Goal: Navigation & Orientation: Locate item on page

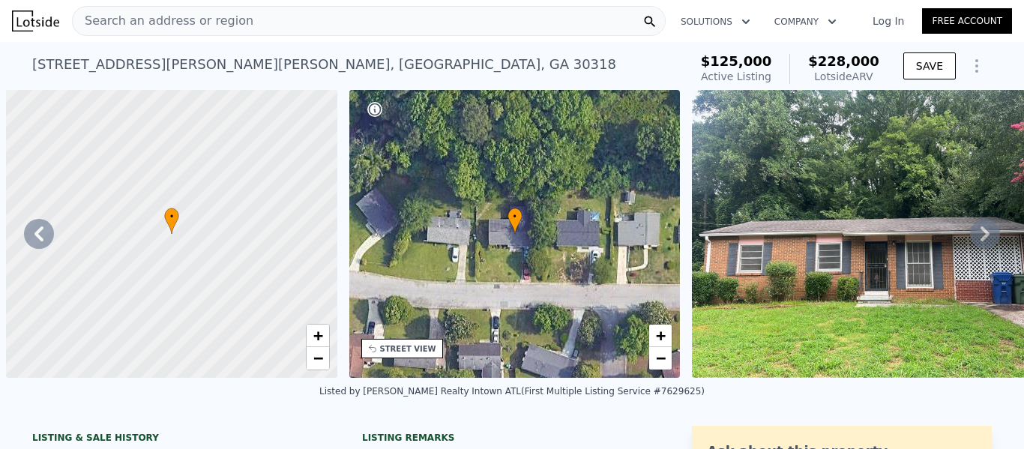
scroll to position [0, 4645]
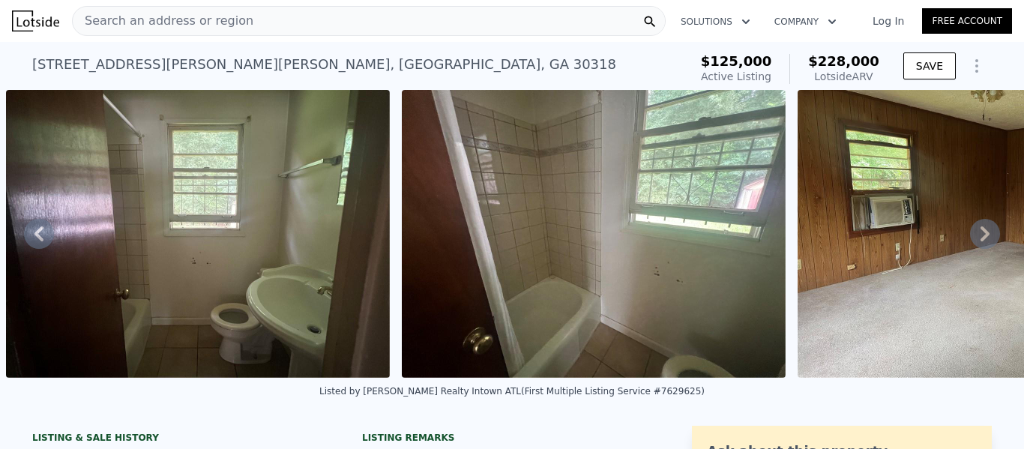
click at [411, 18] on div "Search an address or region" at bounding box center [369, 21] width 594 height 30
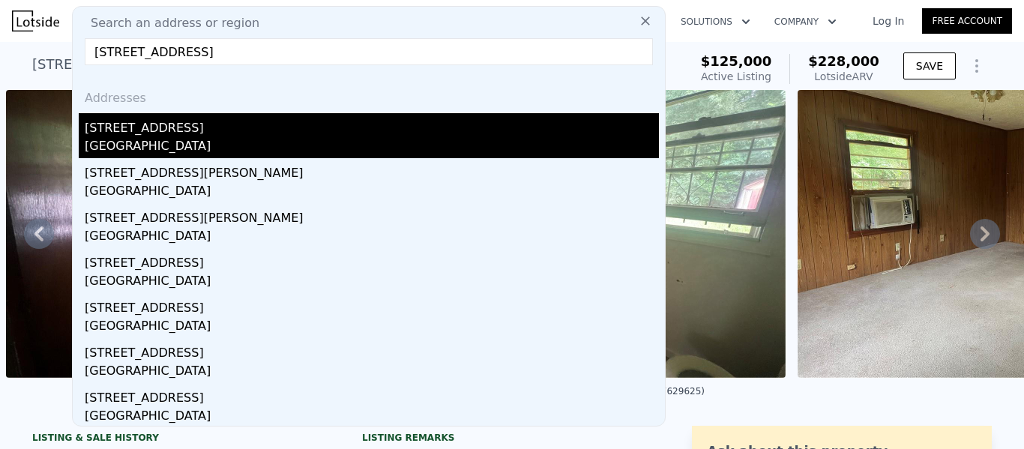
type input "[STREET_ADDRESS]"
click at [260, 133] on div "[STREET_ADDRESS]" at bounding box center [372, 125] width 574 height 24
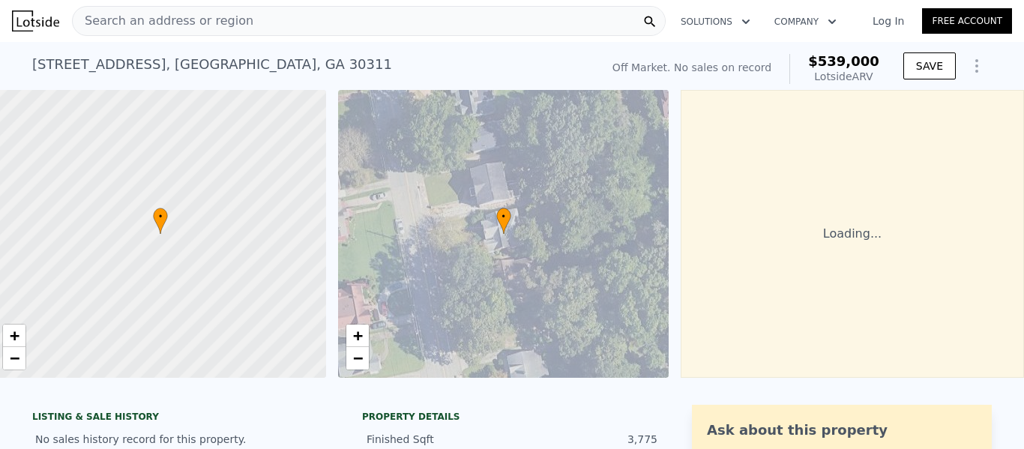
scroll to position [0, 22]
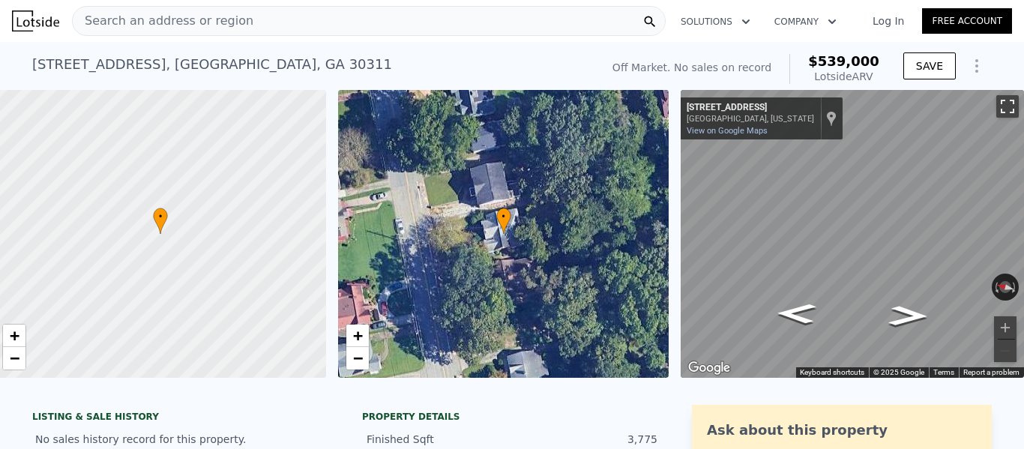
click at [996, 108] on button "Toggle fullscreen view" at bounding box center [1007, 106] width 22 height 22
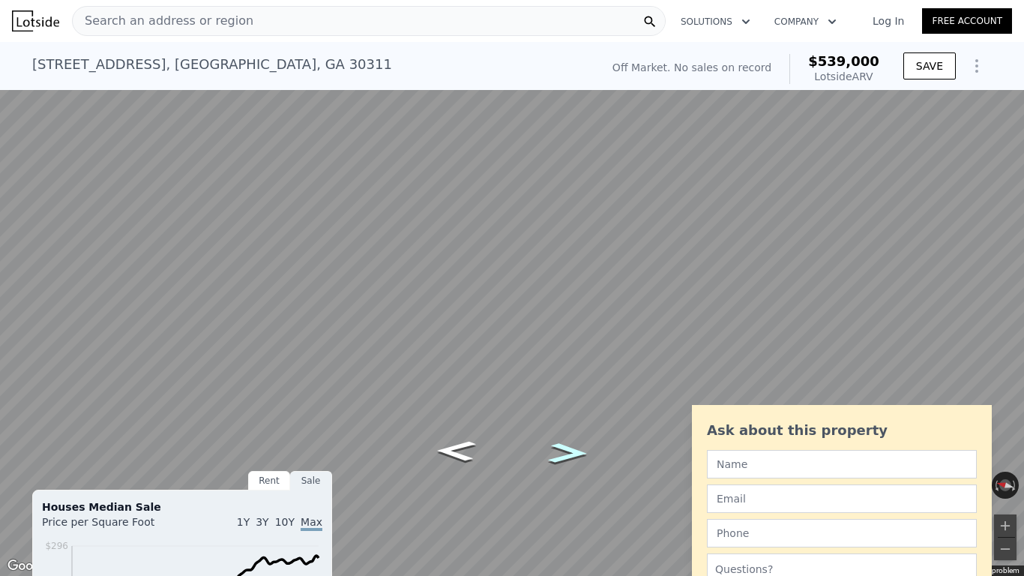
click at [569, 447] on icon "Go South, Boulevard Granada SW" at bounding box center [568, 453] width 73 height 30
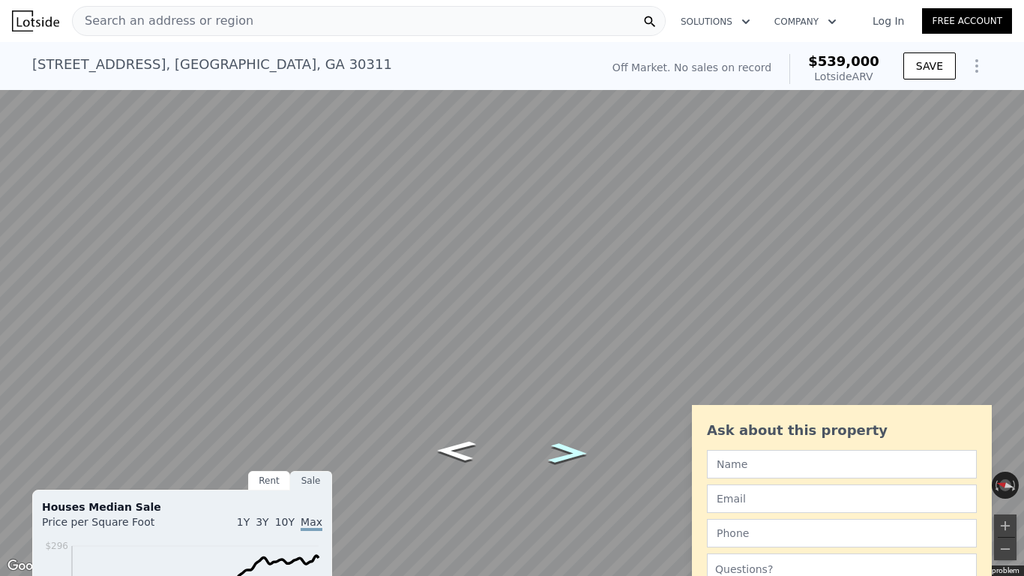
click at [569, 447] on icon "Go South, Boulevard Granada SW" at bounding box center [568, 453] width 73 height 30
click at [465, 445] on icon "Go North, Boulevard Granada SW" at bounding box center [455, 451] width 73 height 30
click at [1008, 12] on button "Toggle fullscreen view" at bounding box center [1007, 16] width 22 height 22
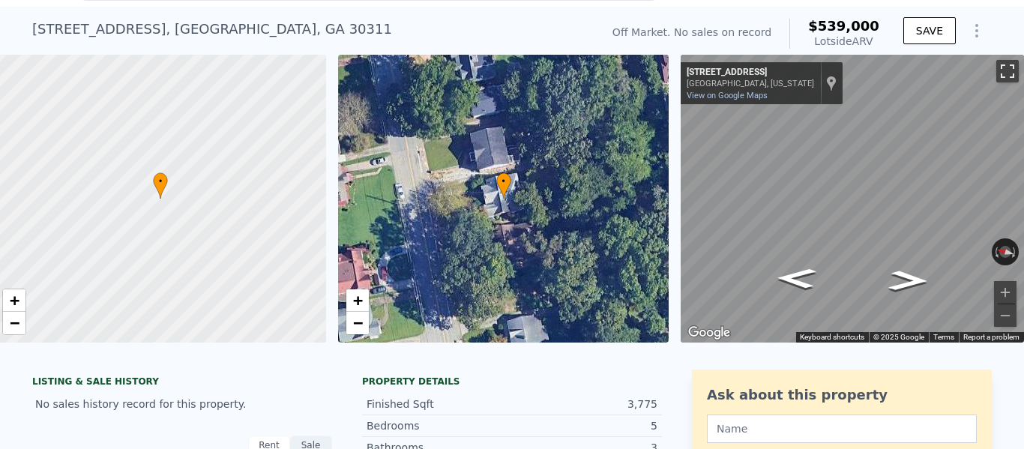
scroll to position [0, 0]
